Goal: Information Seeking & Learning: Learn about a topic

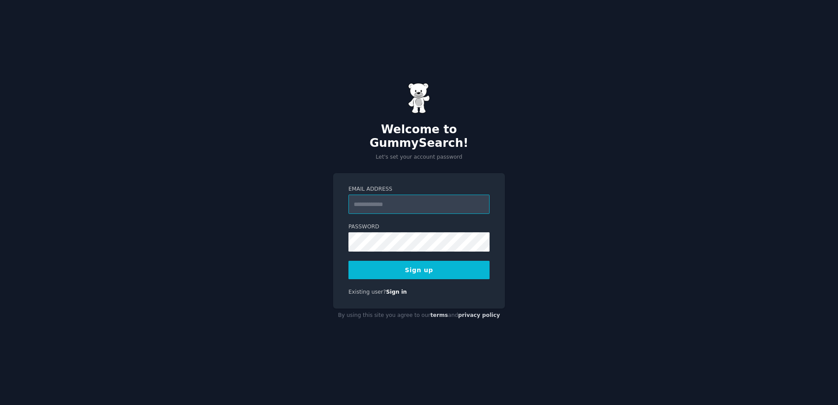
click at [392, 204] on input "Email Address" at bounding box center [418, 204] width 141 height 19
type input "**********"
click at [407, 195] on input "**********" at bounding box center [418, 204] width 141 height 19
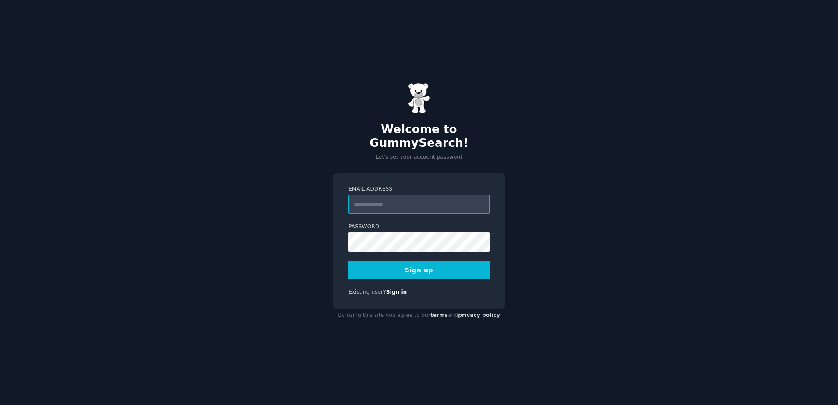
click at [389, 198] on input "Email Address" at bounding box center [418, 204] width 141 height 19
type input "**********"
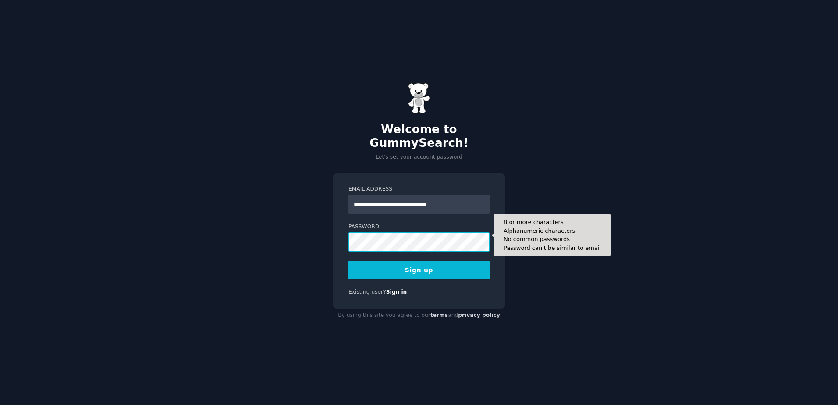
click at [348, 261] on button "Sign up" at bounding box center [418, 270] width 141 height 18
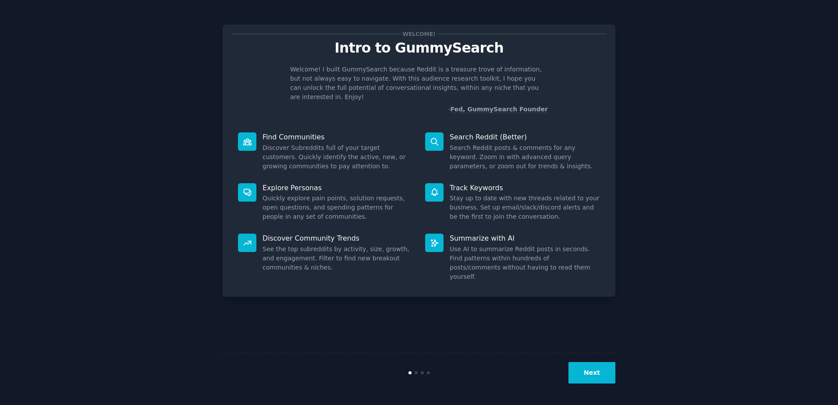
click at [600, 376] on button "Next" at bounding box center [591, 372] width 47 height 21
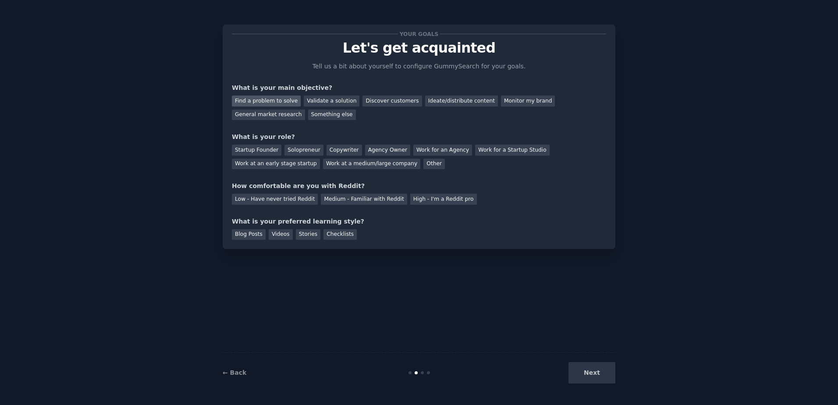
click at [279, 96] on div "Find a problem to solve" at bounding box center [266, 101] width 69 height 11
click at [305, 110] on div "General market research" at bounding box center [268, 115] width 73 height 11
click at [259, 98] on div "Find a problem to solve" at bounding box center [266, 101] width 69 height 11
drag, startPoint x: 258, startPoint y: 89, endPoint x: 269, endPoint y: 90, distance: 11.4
click at [269, 90] on div "What is your main objective?" at bounding box center [419, 87] width 374 height 9
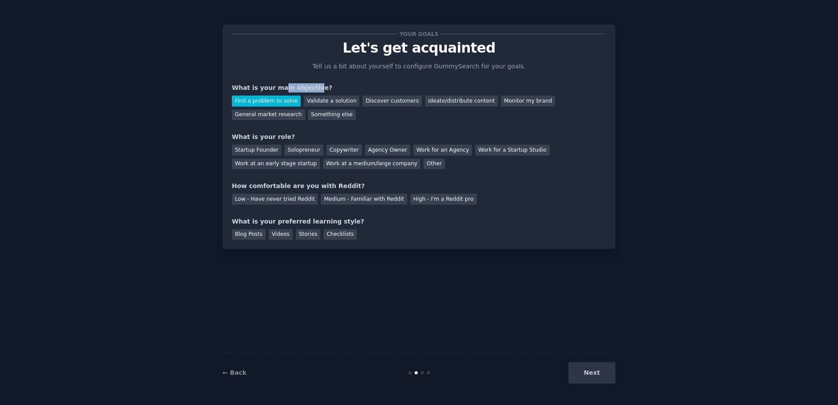
click at [267, 89] on div "What is your main objective?" at bounding box center [419, 87] width 374 height 9
drag, startPoint x: 267, startPoint y: 89, endPoint x: 244, endPoint y: 88, distance: 23.2
click at [244, 88] on div "What is your main objective?" at bounding box center [419, 87] width 374 height 9
drag, startPoint x: 244, startPoint y: 88, endPoint x: 279, endPoint y: 86, distance: 35.5
click at [279, 86] on div "Your goals Let's get acquainted Tell us a bit about yourself to configure Gummy…" at bounding box center [419, 137] width 393 height 224
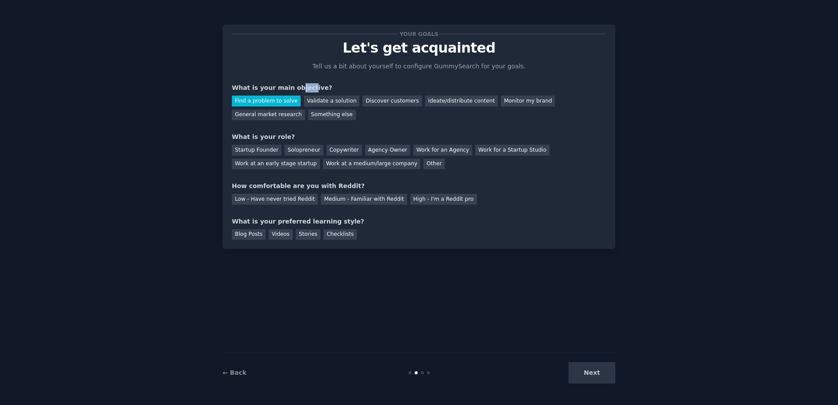
drag, startPoint x: 279, startPoint y: 86, endPoint x: 302, endPoint y: 85, distance: 23.2
click at [302, 85] on div "What is your main objective?" at bounding box center [419, 87] width 374 height 9
drag, startPoint x: 302, startPoint y: 85, endPoint x: 333, endPoint y: 128, distance: 52.2
click at [333, 128] on div "Your goals Let's get acquainted Tell us a bit about yourself to configure Gummy…" at bounding box center [419, 137] width 374 height 206
click at [253, 148] on div "Startup Founder" at bounding box center [257, 150] width 50 height 11
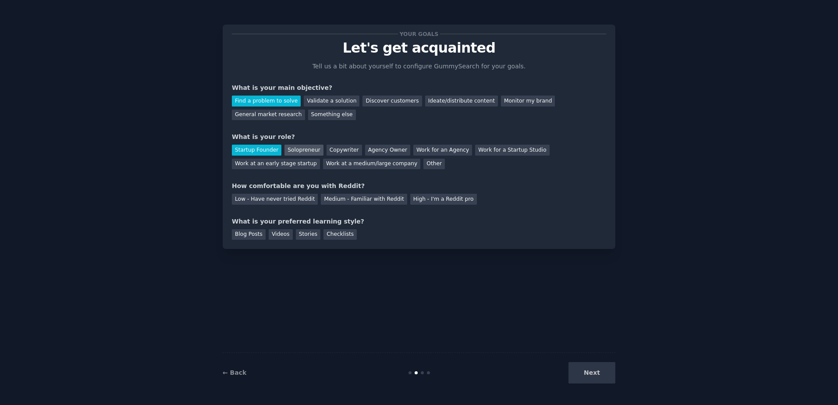
click at [298, 148] on div "Solopreneur" at bounding box center [303, 150] width 39 height 11
click at [255, 146] on div "Startup Founder" at bounding box center [257, 150] width 50 height 11
click at [365, 200] on div "Medium - Familiar with Reddit" at bounding box center [364, 199] width 86 height 11
click at [385, 244] on div "Your goals Let's get acquainted Tell us a bit about yourself to configure Gummy…" at bounding box center [419, 137] width 393 height 224
drag, startPoint x: 286, startPoint y: 222, endPoint x: 326, endPoint y: 223, distance: 40.3
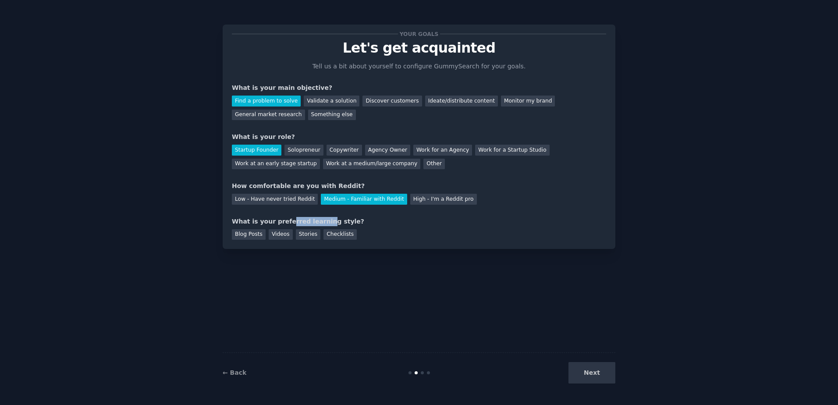
click at [326, 223] on div "What is your preferred learning style?" at bounding box center [419, 221] width 374 height 9
drag, startPoint x: 326, startPoint y: 223, endPoint x: 270, endPoint y: 224, distance: 56.1
click at [270, 224] on div "What is your preferred learning style?" at bounding box center [419, 221] width 374 height 9
drag, startPoint x: 270, startPoint y: 224, endPoint x: 242, endPoint y: 223, distance: 27.6
click at [242, 223] on div "What is your preferred learning style?" at bounding box center [419, 221] width 374 height 9
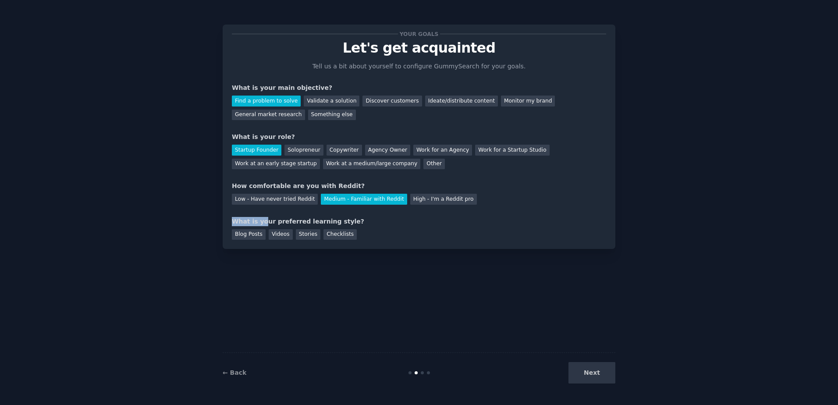
drag, startPoint x: 242, startPoint y: 223, endPoint x: 265, endPoint y: 223, distance: 22.3
click at [265, 223] on div "Your goals Let's get acquainted Tell us a bit about yourself to configure Gummy…" at bounding box center [419, 137] width 393 height 224
drag, startPoint x: 265, startPoint y: 223, endPoint x: 307, endPoint y: 223, distance: 42.1
click at [307, 223] on div "What is your preferred learning style?" at bounding box center [419, 221] width 374 height 9
drag, startPoint x: 307, startPoint y: 223, endPoint x: 339, endPoint y: 223, distance: 32.0
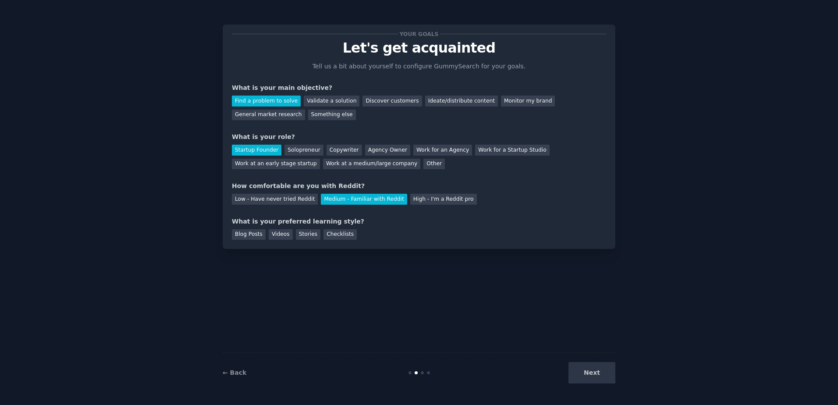
click at [343, 223] on div "What is your preferred learning style?" at bounding box center [419, 221] width 374 height 9
click at [272, 263] on div "Your goals Let's get acquainted Tell us a bit about yourself to configure Gummy…" at bounding box center [419, 202] width 393 height 380
click at [270, 232] on div "Videos" at bounding box center [281, 234] width 24 height 11
drag, startPoint x: 322, startPoint y: 292, endPoint x: 421, endPoint y: 300, distance: 98.9
click at [322, 292] on div "Your goals Let's get acquainted Tell us a bit about yourself to configure Gummy…" at bounding box center [419, 202] width 393 height 380
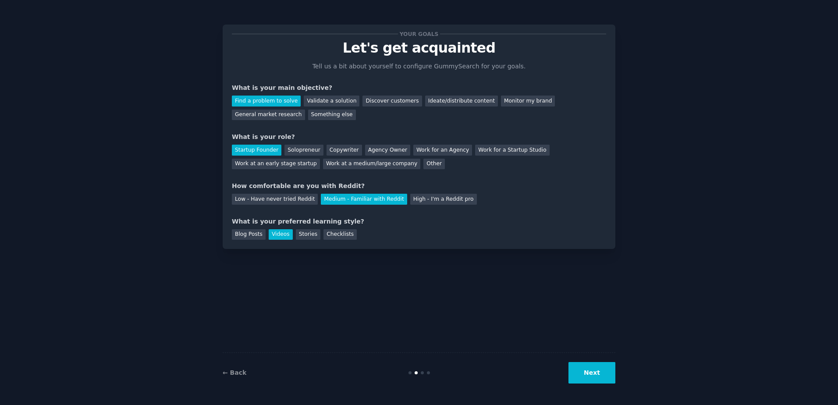
drag, startPoint x: 617, startPoint y: 378, endPoint x: 610, endPoint y: 375, distance: 8.1
click at [616, 378] on div "Your goals Let's get acquainted Tell us a bit about yourself to configure Gummy…" at bounding box center [418, 202] width 813 height 380
click at [602, 374] on button "Next" at bounding box center [591, 372] width 47 height 21
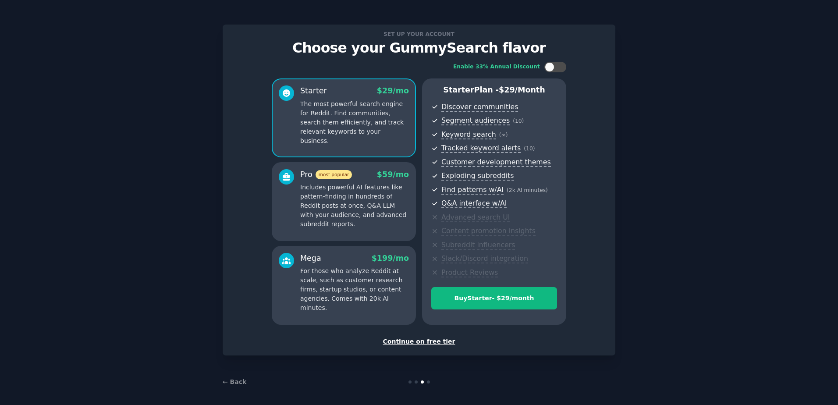
click at [427, 340] on div "Continue on free tier" at bounding box center [419, 341] width 374 height 9
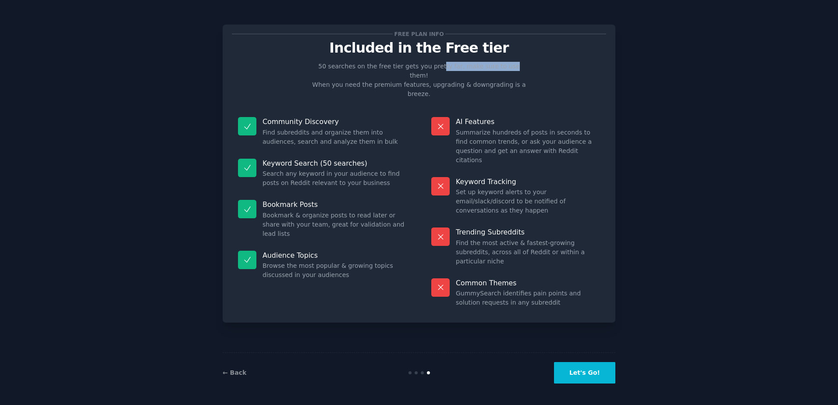
click at [510, 65] on p "50 searches on the free tier gets you pretty far, make sure to use them! When y…" at bounding box center [418, 80] width 221 height 37
drag, startPoint x: 510, startPoint y: 65, endPoint x: 508, endPoint y: 125, distance: 60.1
click at [512, 128] on dd "Summarize hundreds of posts in seconds to find common trends, or ask your audie…" at bounding box center [528, 146] width 144 height 37
drag, startPoint x: 464, startPoint y: 110, endPoint x: 595, endPoint y: 115, distance: 130.7
click at [572, 128] on dd "Summarize hundreds of posts in seconds to find common trends, or ask your audie…" at bounding box center [528, 146] width 144 height 37
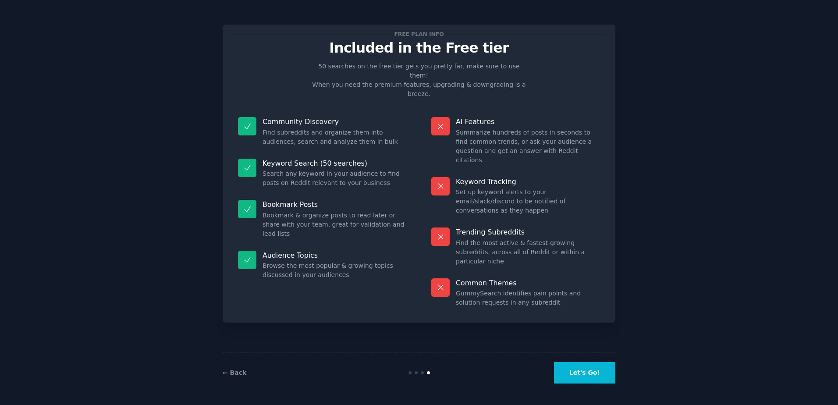
click at [598, 128] on dd "Summarize hundreds of posts in seconds to find common trends, or ask your audie…" at bounding box center [528, 146] width 144 height 37
drag, startPoint x: 496, startPoint y: 161, endPoint x: 522, endPoint y: 161, distance: 25.4
click at [522, 188] on dd "Set up keyword alerts to your email/slack/discord to be notified of conversatio…" at bounding box center [528, 202] width 144 height 28
drag, startPoint x: 522, startPoint y: 161, endPoint x: 550, endPoint y: 210, distance: 56.7
click at [550, 238] on dd "Find the most active & fastest-growing subreddits, across all of Reddit or with…" at bounding box center [528, 252] width 144 height 28
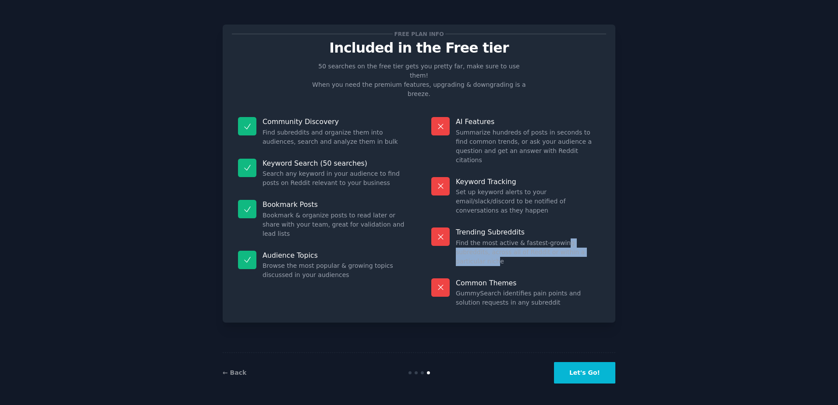
drag, startPoint x: 550, startPoint y: 210, endPoint x: 579, endPoint y: 211, distance: 28.5
click at [579, 238] on dd "Find the most active & fastest-growing subreddits, across all of Reddit or with…" at bounding box center [528, 252] width 144 height 28
drag, startPoint x: 579, startPoint y: 211, endPoint x: 489, endPoint y: 216, distance: 90.0
click at [489, 238] on dd "Find the most active & fastest-growing subreddits, across all of Reddit or with…" at bounding box center [528, 252] width 144 height 28
click at [478, 238] on dd "Find the most active & fastest-growing subreddits, across all of Reddit or with…" at bounding box center [528, 252] width 144 height 28
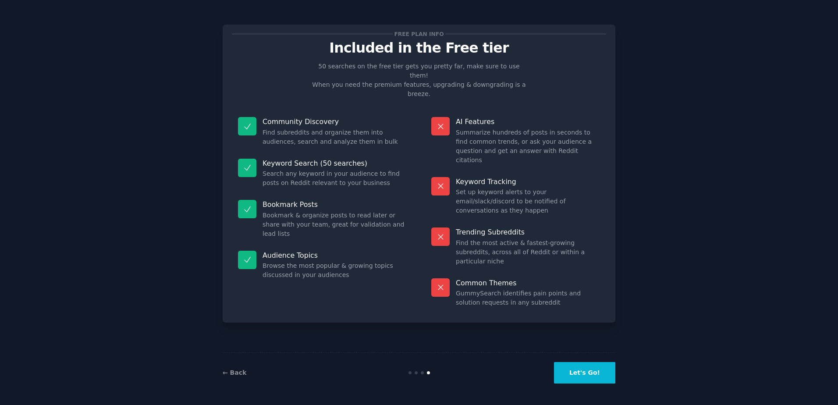
drag, startPoint x: 478, startPoint y: 205, endPoint x: 578, endPoint y: 345, distance: 172.7
click at [537, 292] on div "Free plan info Included in the Free tier 50 searches on the free tier gets you …" at bounding box center [419, 202] width 393 height 380
click at [326, 111] on div "Community Discovery Find subreddits and organize them into audiences, search an…" at bounding box center [322, 132] width 181 height 42
click at [589, 385] on div "← Back Let's Go!" at bounding box center [419, 372] width 393 height 40
click at [585, 373] on button "Let's Go!" at bounding box center [584, 372] width 61 height 21
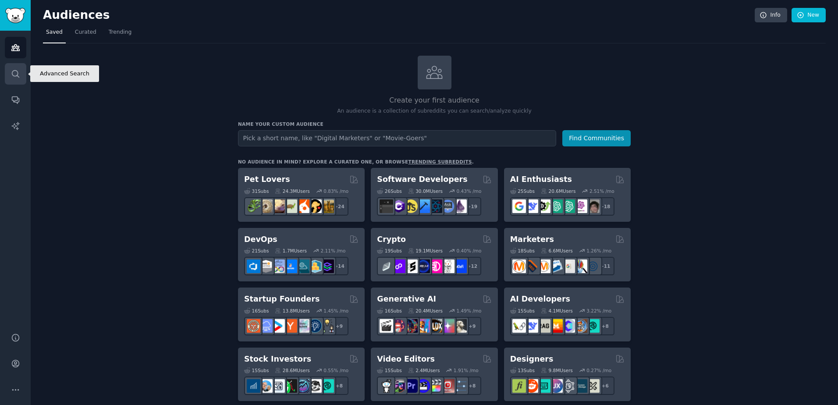
click at [20, 74] on icon "Sidebar" at bounding box center [15, 73] width 9 height 9
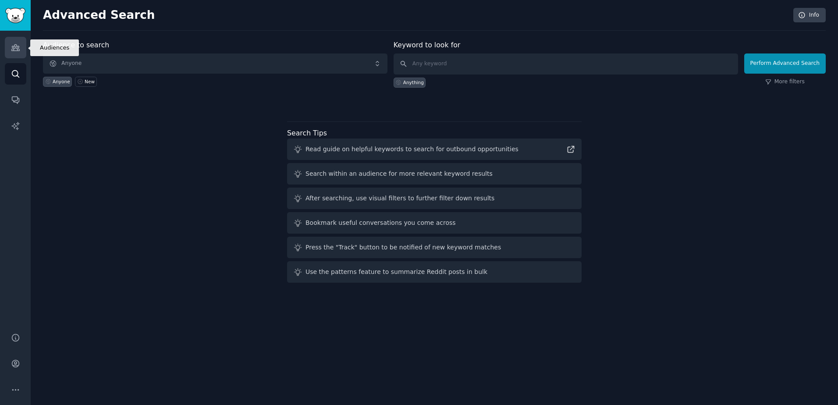
click at [18, 51] on icon "Sidebar" at bounding box center [15, 47] width 9 height 9
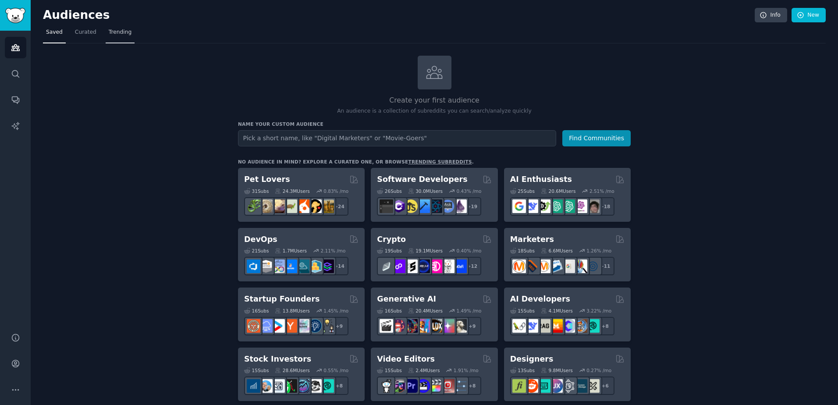
click at [125, 32] on span "Trending" at bounding box center [120, 32] width 23 height 8
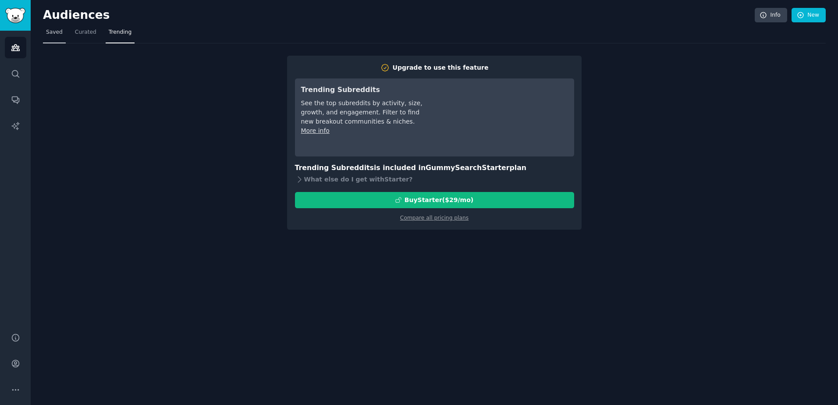
click at [54, 35] on span "Saved" at bounding box center [54, 32] width 17 height 8
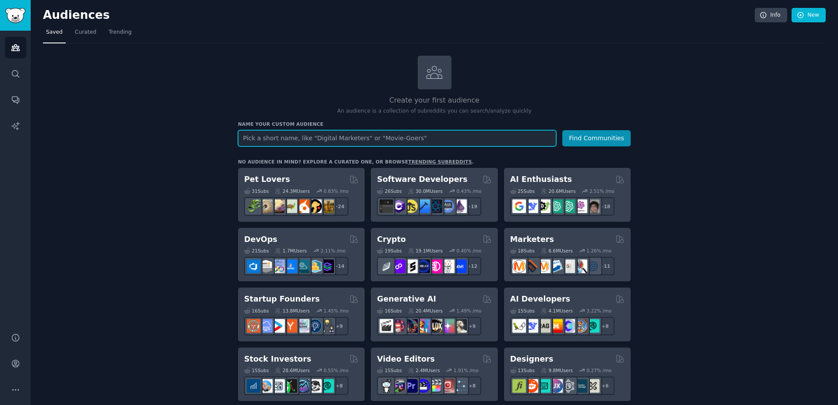
click at [274, 133] on input "text" at bounding box center [397, 138] width 318 height 16
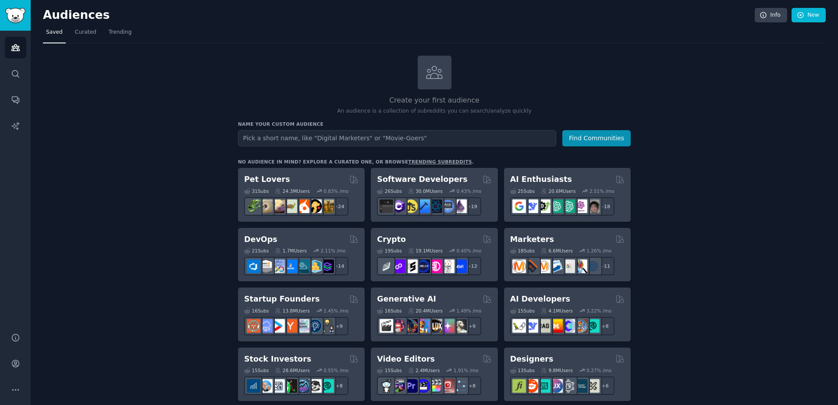
drag, startPoint x: 271, startPoint y: 125, endPoint x: 276, endPoint y: 125, distance: 5.3
click at [276, 125] on h3 "Name your custom audience" at bounding box center [434, 124] width 393 height 6
drag, startPoint x: 276, startPoint y: 125, endPoint x: 259, endPoint y: 121, distance: 17.4
click at [268, 122] on h3 "Name your custom audience" at bounding box center [434, 124] width 393 height 6
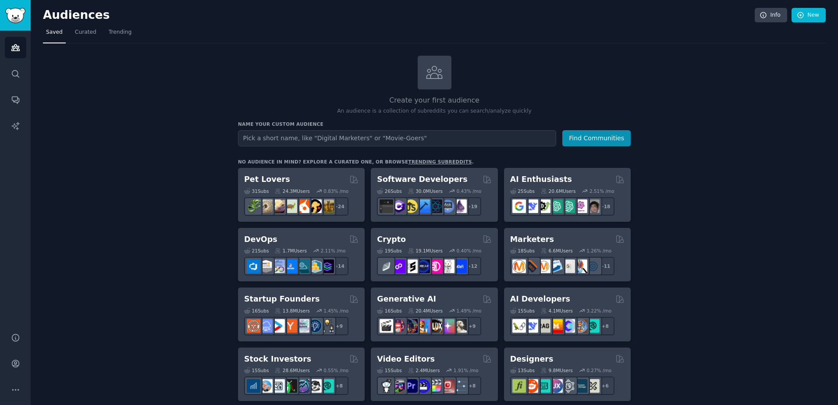
click at [255, 121] on h3 "Name your custom audience" at bounding box center [434, 124] width 393 height 6
drag, startPoint x: 255, startPoint y: 121, endPoint x: 184, endPoint y: 105, distance: 73.7
click at [80, 28] on link "Curated" at bounding box center [86, 34] width 28 height 18
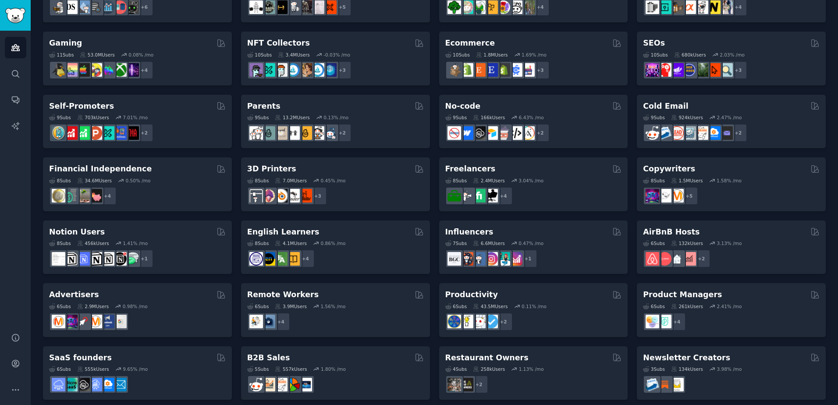
scroll to position [296, 0]
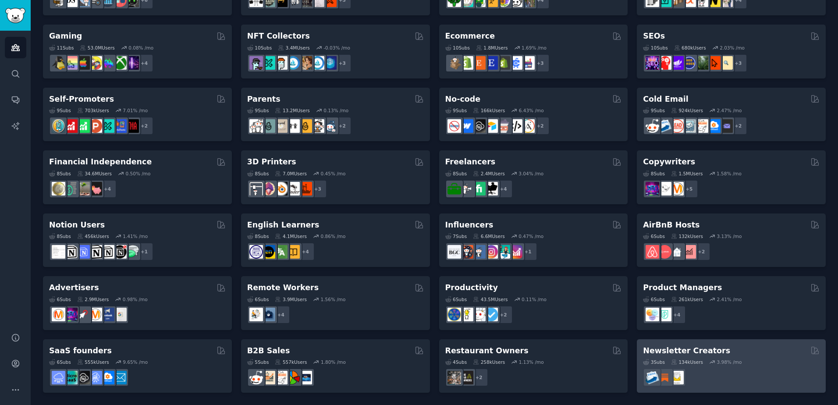
click at [733, 370] on div at bounding box center [731, 377] width 177 height 18
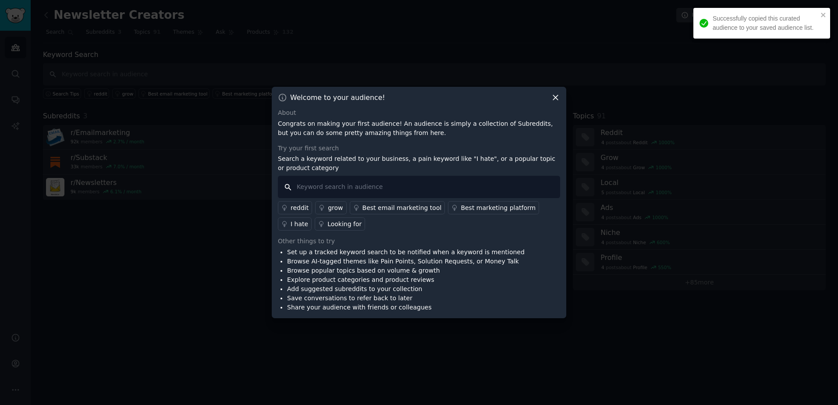
click at [351, 198] on input "text" at bounding box center [419, 187] width 282 height 22
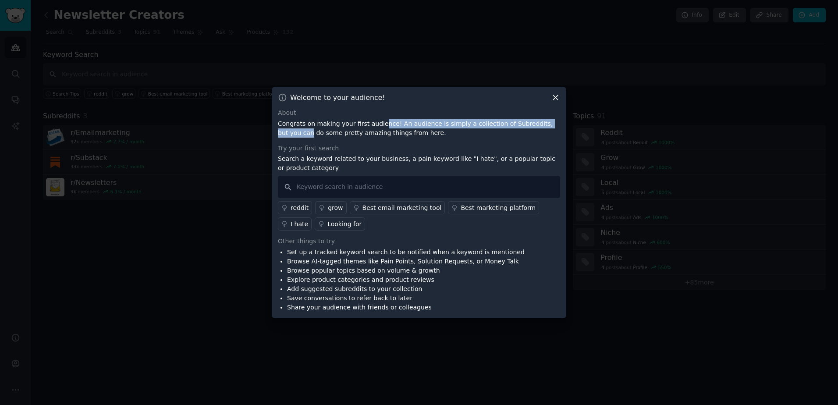
drag, startPoint x: 382, startPoint y: 122, endPoint x: 552, endPoint y: 126, distance: 170.9
click at [552, 126] on p "Congrats on making your first audience! An audience is simply a collection of S…" at bounding box center [419, 128] width 282 height 18
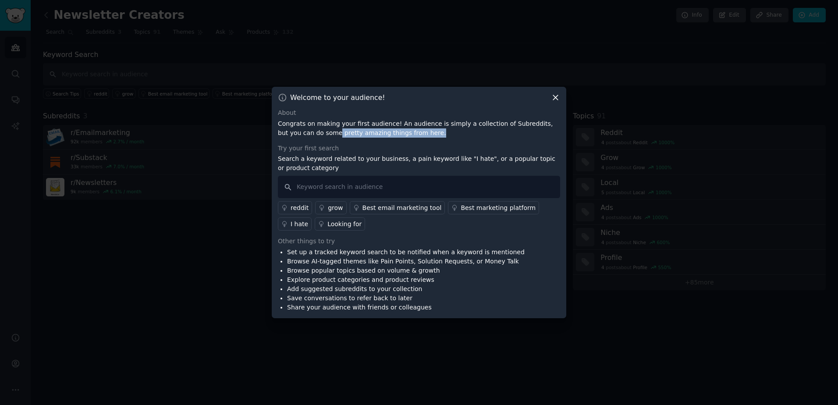
drag, startPoint x: 314, startPoint y: 130, endPoint x: 393, endPoint y: 131, distance: 79.3
click at [393, 131] on p "Congrats on making your first audience! An audience is simply a collection of S…" at bounding box center [419, 128] width 282 height 18
drag, startPoint x: 393, startPoint y: 131, endPoint x: 330, endPoint y: 162, distance: 70.5
click at [330, 162] on p "Search a keyword related to your business, a pain keyword like "I hate", or a p…" at bounding box center [419, 163] width 282 height 18
drag, startPoint x: 330, startPoint y: 162, endPoint x: 364, endPoint y: 159, distance: 33.5
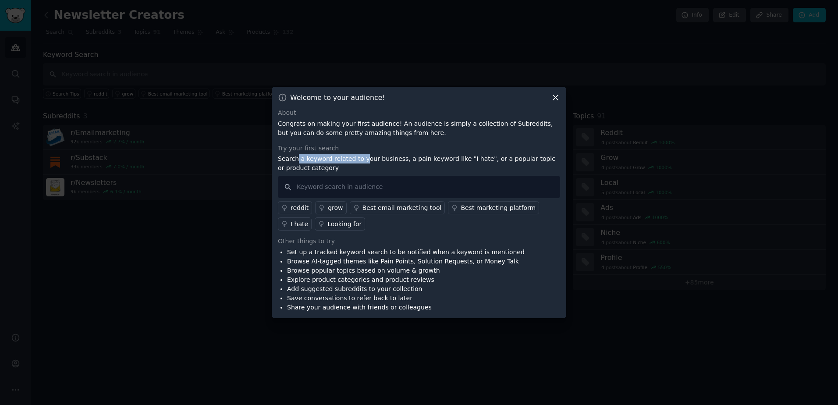
click at [364, 159] on p "Search a keyword related to your business, a pain keyword like "I hate", or a p…" at bounding box center [419, 163] width 282 height 18
drag, startPoint x: 364, startPoint y: 159, endPoint x: 433, endPoint y: 157, distance: 69.7
click at [430, 157] on p "Search a keyword related to your business, a pain keyword like "I hate", or a p…" at bounding box center [419, 163] width 282 height 18
drag, startPoint x: 433, startPoint y: 157, endPoint x: 385, endPoint y: 156, distance: 48.2
click at [385, 156] on p "Search a keyword related to your business, a pain keyword like "I hate", or a p…" at bounding box center [419, 163] width 282 height 18
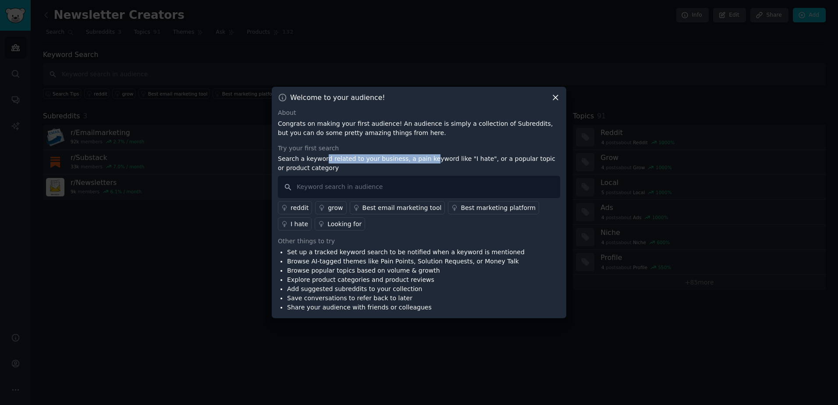
drag, startPoint x: 385, startPoint y: 156, endPoint x: 455, endPoint y: 160, distance: 69.7
click at [428, 158] on p "Search a keyword related to your business, a pain keyword like "I hate", or a p…" at bounding box center [419, 163] width 282 height 18
drag, startPoint x: 455, startPoint y: 160, endPoint x: 489, endPoint y: 162, distance: 34.2
click at [489, 162] on p "Search a keyword related to your business, a pain keyword like "I hate", or a p…" at bounding box center [419, 163] width 282 height 18
drag, startPoint x: 489, startPoint y: 162, endPoint x: 413, endPoint y: 164, distance: 75.8
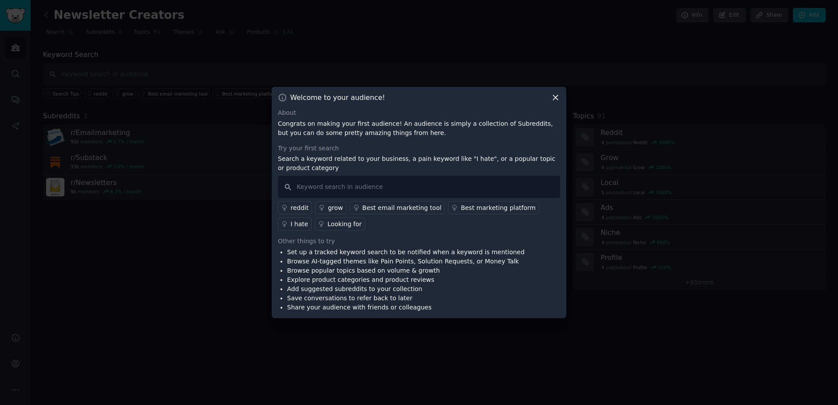
click at [436, 164] on p "Search a keyword related to your business, a pain keyword like "I hate", or a p…" at bounding box center [419, 163] width 282 height 18
drag, startPoint x: 401, startPoint y: 164, endPoint x: 493, endPoint y: 163, distance: 92.0
click at [484, 164] on p "Search a keyword related to your business, a pain keyword like "I hate", or a p…" at bounding box center [419, 163] width 282 height 18
drag, startPoint x: 399, startPoint y: 162, endPoint x: 435, endPoint y: 161, distance: 36.8
click at [435, 161] on p "Search a keyword related to your business, a pain keyword like "I hate", or a p…" at bounding box center [419, 163] width 282 height 18
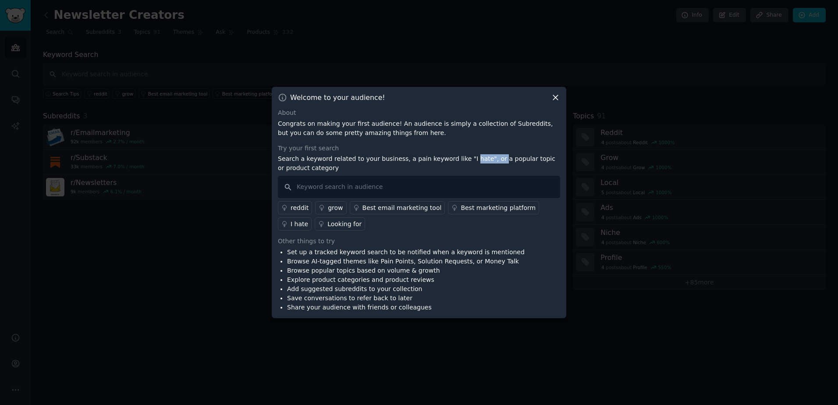
drag, startPoint x: 435, startPoint y: 161, endPoint x: 492, endPoint y: 161, distance: 57.0
click at [492, 161] on p "Search a keyword related to your business, a pain keyword like "I hate", or a p…" at bounding box center [419, 163] width 282 height 18
drag, startPoint x: 492, startPoint y: 161, endPoint x: 471, endPoint y: 159, distance: 22.0
click at [471, 159] on p "Search a keyword related to your business, a pain keyword like "I hate", or a p…" at bounding box center [419, 163] width 282 height 18
drag, startPoint x: 471, startPoint y: 159, endPoint x: 457, endPoint y: 158, distance: 13.6
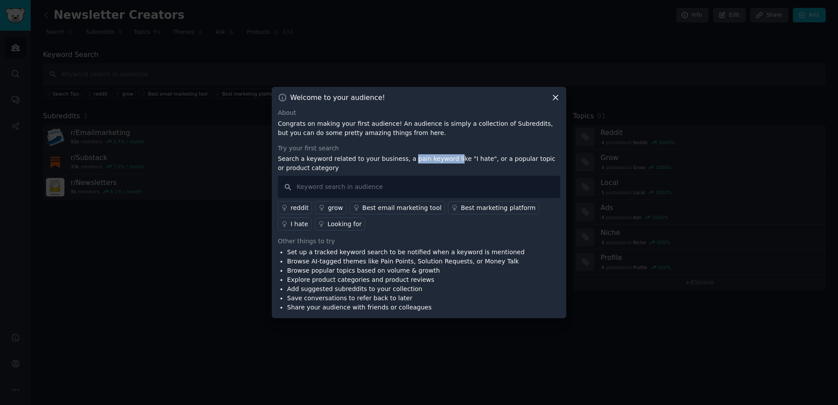
click at [457, 158] on p "Search a keyword related to your business, a pain keyword like "I hate", or a p…" at bounding box center [419, 163] width 282 height 18
drag, startPoint x: 457, startPoint y: 158, endPoint x: 510, endPoint y: 159, distance: 53.0
click at [510, 159] on p "Search a keyword related to your business, a pain keyword like "I hate", or a p…" at bounding box center [419, 163] width 282 height 18
drag, startPoint x: 510, startPoint y: 159, endPoint x: 555, endPoint y: 160, distance: 45.1
click at [555, 160] on p "Search a keyword related to your business, a pain keyword like "I hate", or a p…" at bounding box center [419, 163] width 282 height 18
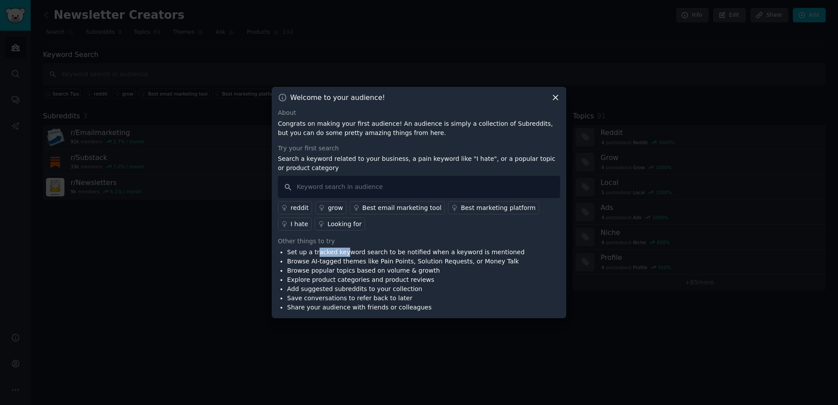
drag, startPoint x: 352, startPoint y: 251, endPoint x: 382, endPoint y: 251, distance: 30.7
click at [382, 251] on li "Set up a tracked keyword search to be notified when a keyword is mentioned" at bounding box center [405, 252] width 237 height 9
drag, startPoint x: 382, startPoint y: 251, endPoint x: 449, endPoint y: 251, distance: 66.2
click at [449, 251] on li "Set up a tracked keyword search to be notified when a keyword is mentioned" at bounding box center [405, 252] width 237 height 9
drag, startPoint x: 449, startPoint y: 251, endPoint x: 477, endPoint y: 251, distance: 28.5
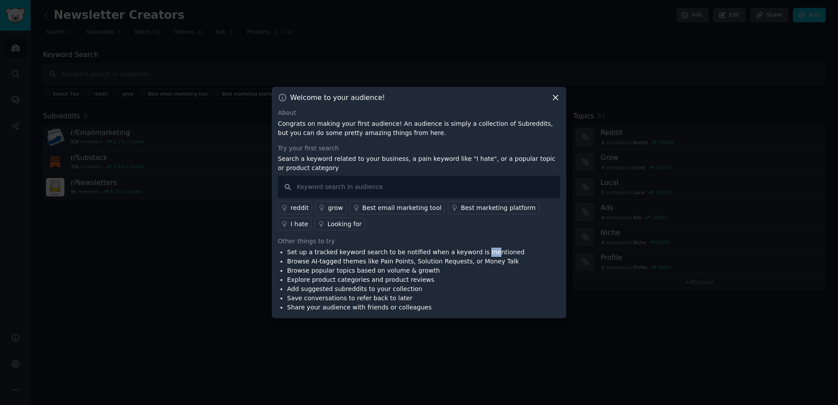
click at [477, 251] on li "Set up a tracked keyword search to be notified when a keyword is mentioned" at bounding box center [405, 252] width 237 height 9
drag, startPoint x: 477, startPoint y: 251, endPoint x: 457, endPoint y: 255, distance: 20.5
click at [457, 255] on li "Set up a tracked keyword search to be notified when a keyword is mentioned" at bounding box center [405, 252] width 237 height 9
drag, startPoint x: 457, startPoint y: 255, endPoint x: 490, endPoint y: 255, distance: 33.3
click at [490, 255] on li "Set up a tracked keyword search to be notified when a keyword is mentioned" at bounding box center [405, 252] width 237 height 9
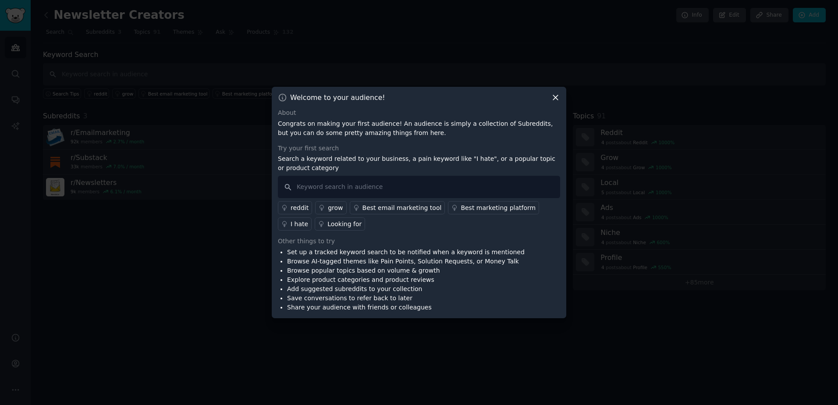
drag, startPoint x: 490, startPoint y: 255, endPoint x: 436, endPoint y: 276, distance: 58.4
click at [439, 276] on li "Explore product categories and product reviews" at bounding box center [405, 279] width 237 height 9
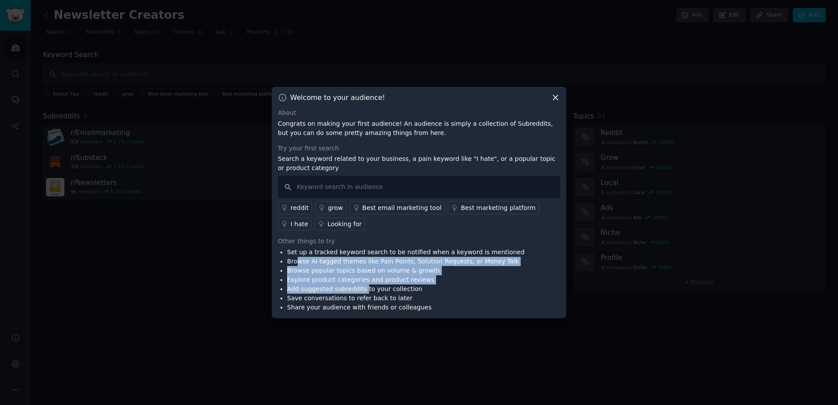
drag, startPoint x: 297, startPoint y: 260, endPoint x: 398, endPoint y: 303, distance: 109.1
click at [372, 292] on ul "Set up a tracked keyword search to be notified when a keyword is mentioned Brow…" at bounding box center [401, 280] width 247 height 64
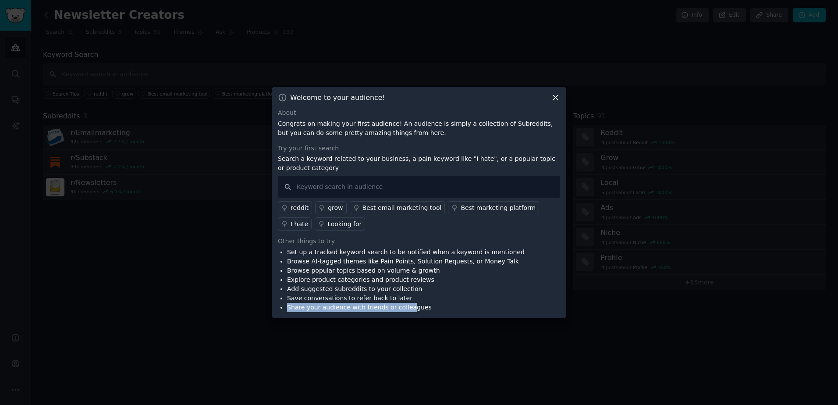
drag, startPoint x: 398, startPoint y: 303, endPoint x: 403, endPoint y: 305, distance: 5.7
click at [403, 305] on ul "Set up a tracked keyword search to be notified when a keyword is mentioned Brow…" at bounding box center [401, 280] width 247 height 64
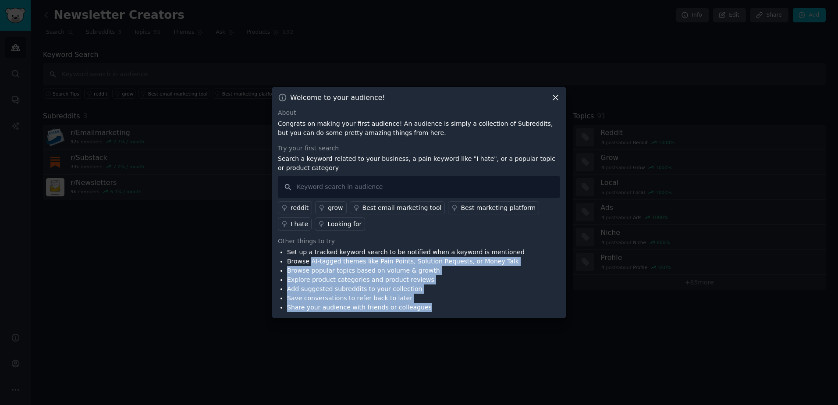
drag, startPoint x: 403, startPoint y: 305, endPoint x: 309, endPoint y: 263, distance: 102.6
click at [309, 263] on ul "Set up a tracked keyword search to be notified when a keyword is mentioned Brow…" at bounding box center [401, 280] width 247 height 64
drag, startPoint x: 309, startPoint y: 263, endPoint x: 390, endPoint y: 302, distance: 89.9
click at [390, 302] on li "Save conversations to refer back to later" at bounding box center [405, 298] width 237 height 9
click at [450, 301] on li "Save conversations to refer back to later" at bounding box center [405, 298] width 237 height 9
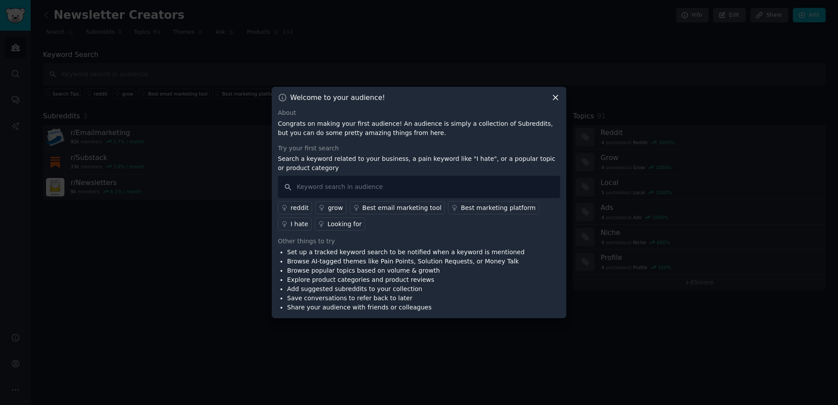
click at [559, 95] on icon at bounding box center [555, 97] width 9 height 9
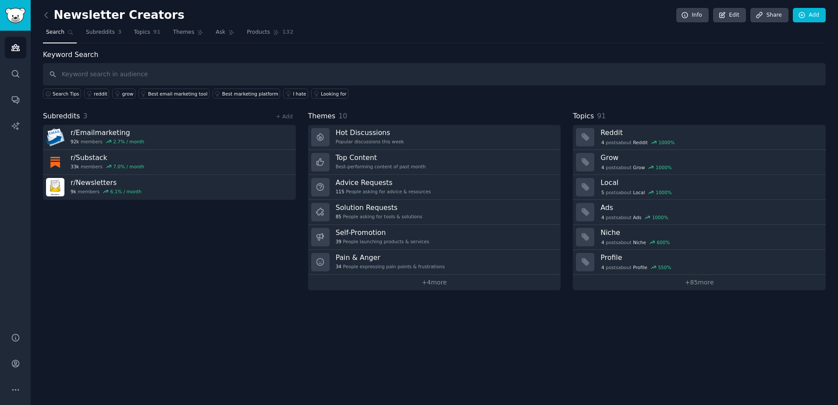
click at [462, 291] on div "Newsletter Creators Info Edit Share Add Search Subreddits 3 Topics 91 Themes As…" at bounding box center [434, 202] width 807 height 405
click at [459, 287] on link "+ 4 more" at bounding box center [434, 282] width 253 height 15
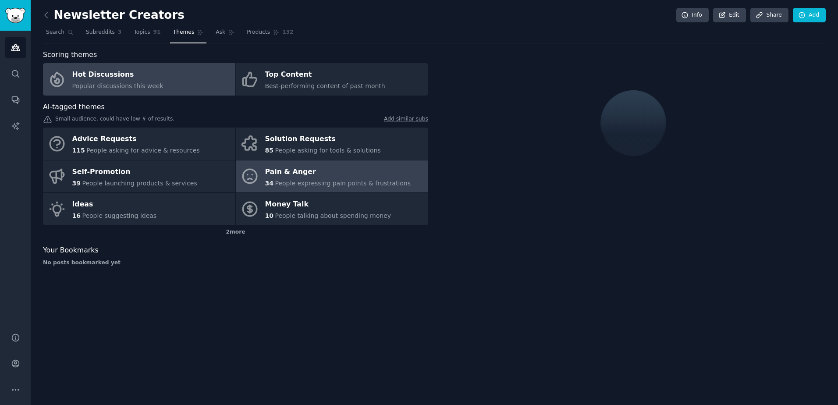
click at [327, 181] on span "People expressing pain points & frustrations" at bounding box center [343, 183] width 136 height 7
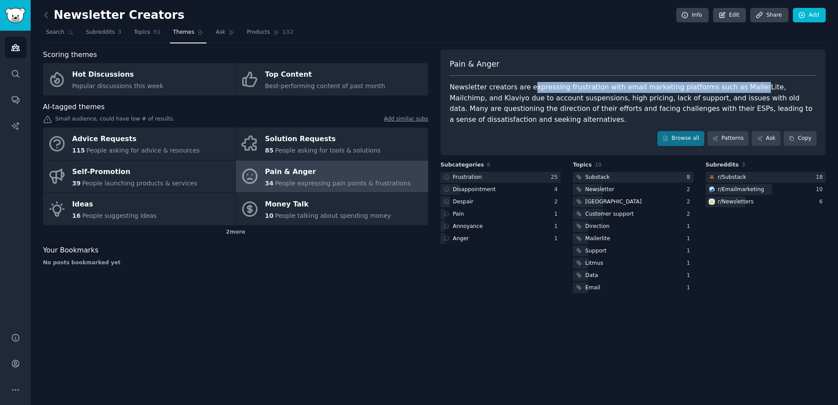
drag, startPoint x: 611, startPoint y: 90, endPoint x: 736, endPoint y: 91, distance: 125.3
click at [736, 91] on div "Newsletter creators are expressing frustration with email marketing platforms s…" at bounding box center [633, 103] width 367 height 43
drag, startPoint x: 736, startPoint y: 91, endPoint x: 704, endPoint y: 90, distance: 32.4
click at [696, 90] on div "Newsletter creators are expressing frustration with email marketing platforms s…" at bounding box center [633, 103] width 367 height 43
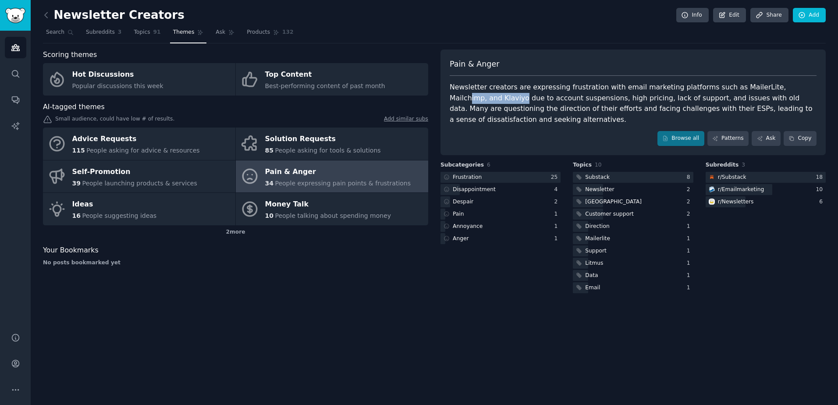
drag, startPoint x: 763, startPoint y: 91, endPoint x: 813, endPoint y: 90, distance: 50.4
click at [813, 90] on div "Newsletter creators are expressing frustration with email marketing platforms s…" at bounding box center [633, 103] width 367 height 43
drag, startPoint x: 469, startPoint y: 103, endPoint x: 506, endPoint y: 103, distance: 36.8
click at [506, 103] on div "Newsletter creators are expressing frustration with email marketing platforms s…" at bounding box center [633, 103] width 367 height 43
drag
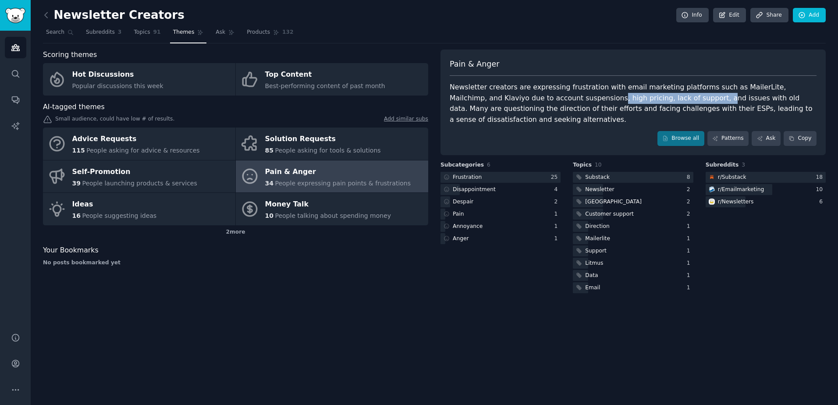
click at [632, 99] on div "Newsletter creators are expressing frustration with email marketing platforms s…" at bounding box center [633, 103] width 367 height 43
click at [653, 99] on div "Newsletter creators are expressing frustration with email marketing platforms s…" at bounding box center [633, 103] width 367 height 43
click at [695, 99] on div "Newsletter creators are expressing frustration with email marketing platforms s…" at bounding box center [633, 103] width 367 height 43
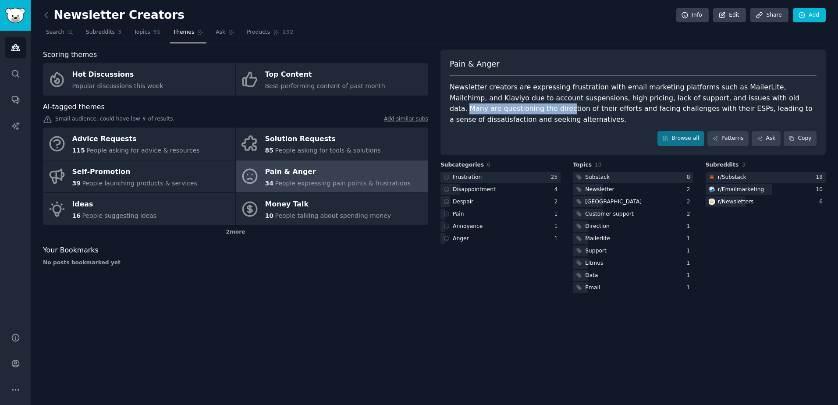
click at [805, 99] on div "Newsletter creators are expressing frustration with email marketing platforms s…" at bounding box center [633, 103] width 367 height 43
click at [807, 99] on div "Newsletter creators are expressing frustration with email marketing platforms s…" at bounding box center [633, 103] width 367 height 43
click at [757, 99] on div "Newsletter creators are expressing frustration with email marketing platforms s…" at bounding box center [633, 103] width 367 height 43
click at [475, 107] on div "Newsletter creators are expressing frustration with email marketing platforms s…" at bounding box center [633, 103] width 367 height 43
click at [511, 110] on div "Newsletter creators are expressing frustration with email marketing platforms s…" at bounding box center [633, 103] width 367 height 43
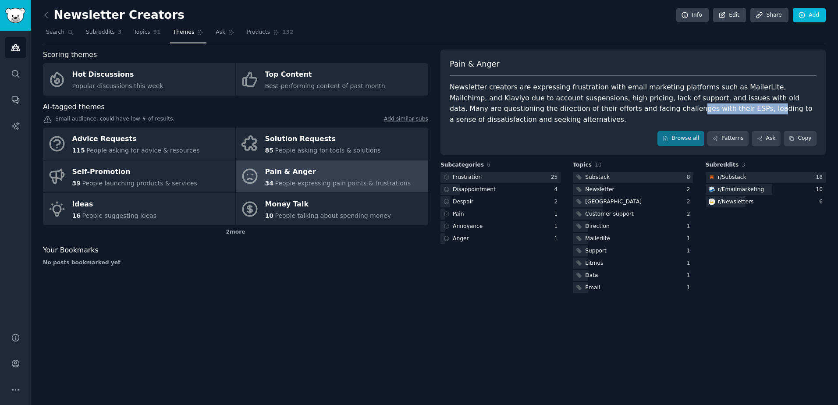
click at [620, 111] on div "Newsletter creators are expressing frustration with email marketing platforms s…" at bounding box center [633, 103] width 367 height 43
click at [690, 111] on div "Newsletter creators are expressing frustration with email marketing platforms s…" at bounding box center [633, 103] width 367 height 43
click at [712, 105] on div "Newsletter creators are expressing frustration with email marketing platforms s…" at bounding box center [633, 103] width 367 height 43
click at [748, 106] on div "Newsletter creators are expressing frustration with email marketing platforms s…" at bounding box center [633, 103] width 367 height 43
click at [777, 110] on div "Newsletter creators are expressing frustration with email marketing platforms s…" at bounding box center [633, 103] width 367 height 43
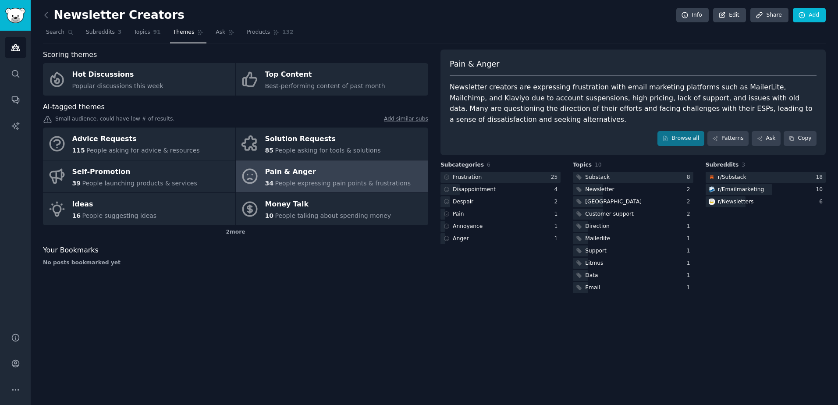
click at [788, 114] on div "Pain & Anger Newsletter creators are expressing frustration with email marketin…" at bounding box center [632, 103] width 385 height 106
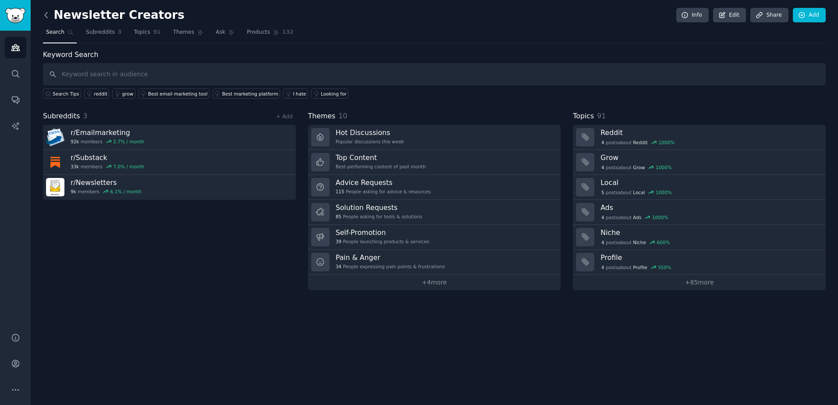
click at [49, 14] on icon at bounding box center [46, 15] width 9 height 9
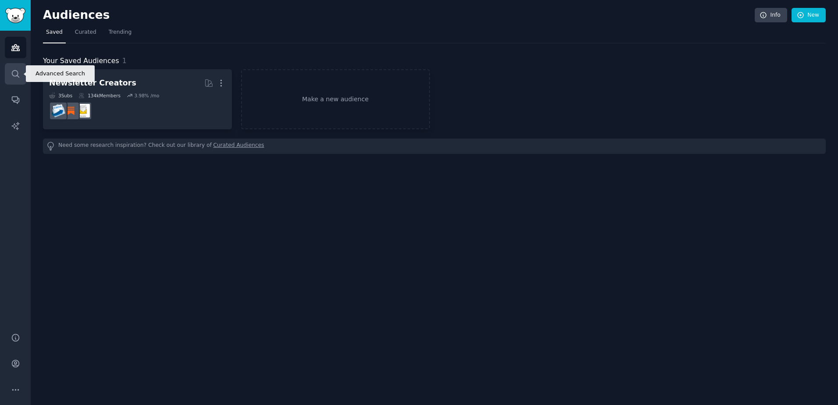
click at [16, 77] on icon "Sidebar" at bounding box center [15, 73] width 9 height 9
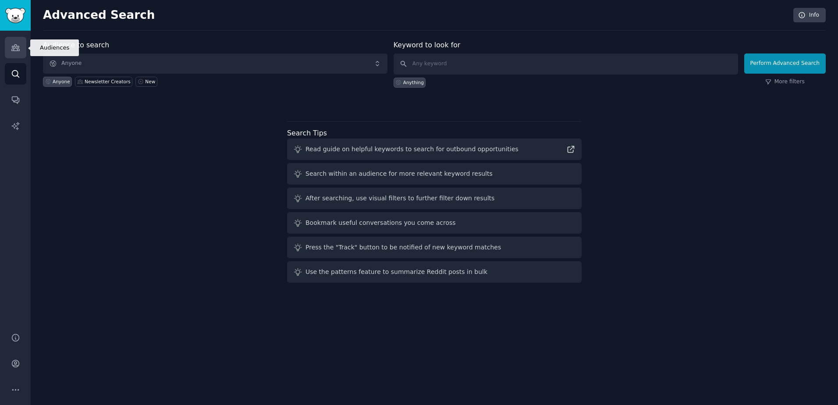
click at [19, 48] on icon "Sidebar" at bounding box center [15, 47] width 9 height 9
